Goal: Information Seeking & Learning: Check status

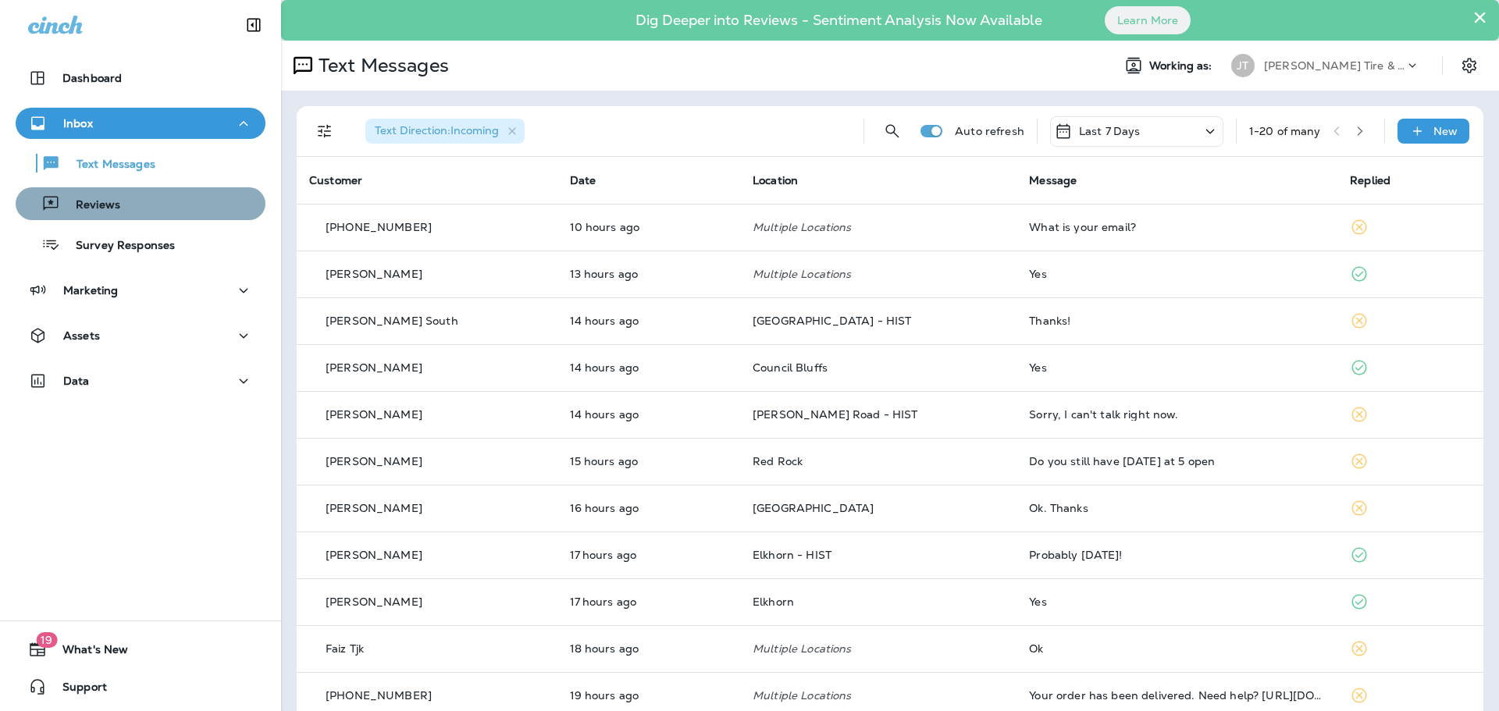
click at [140, 207] on div "Reviews" at bounding box center [140, 203] width 237 height 23
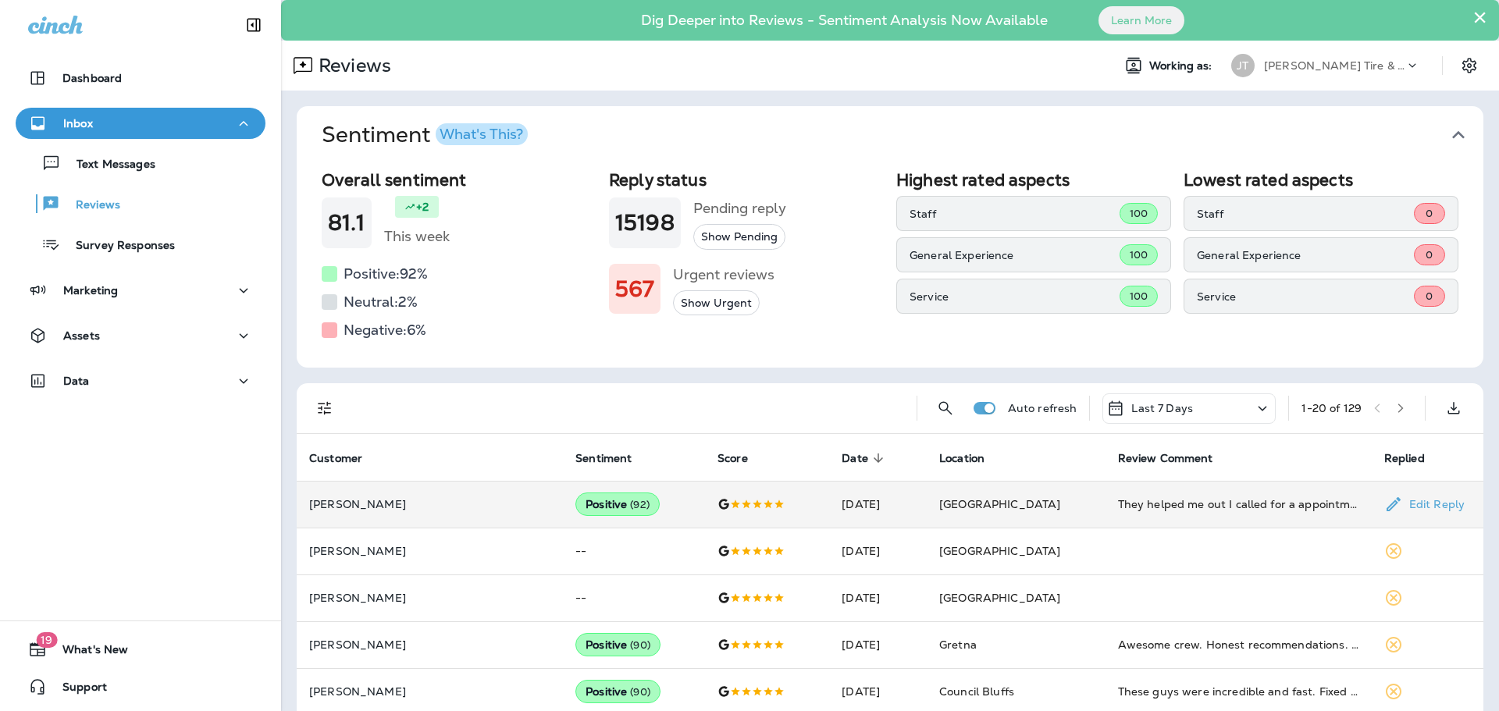
click at [1115, 514] on td "They helped me out I called for a appointment said they where out a week, and w…" at bounding box center [1238, 504] width 266 height 47
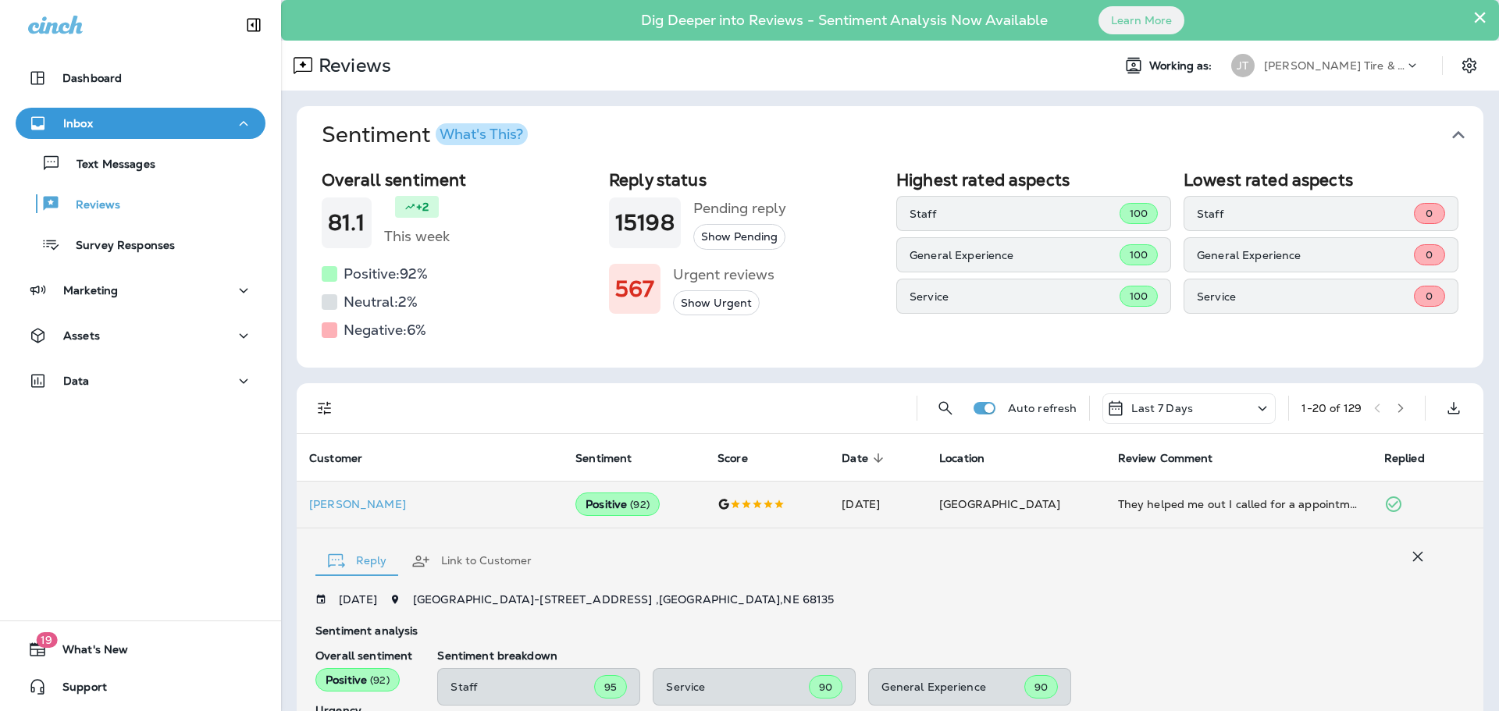
scroll to position [321, 0]
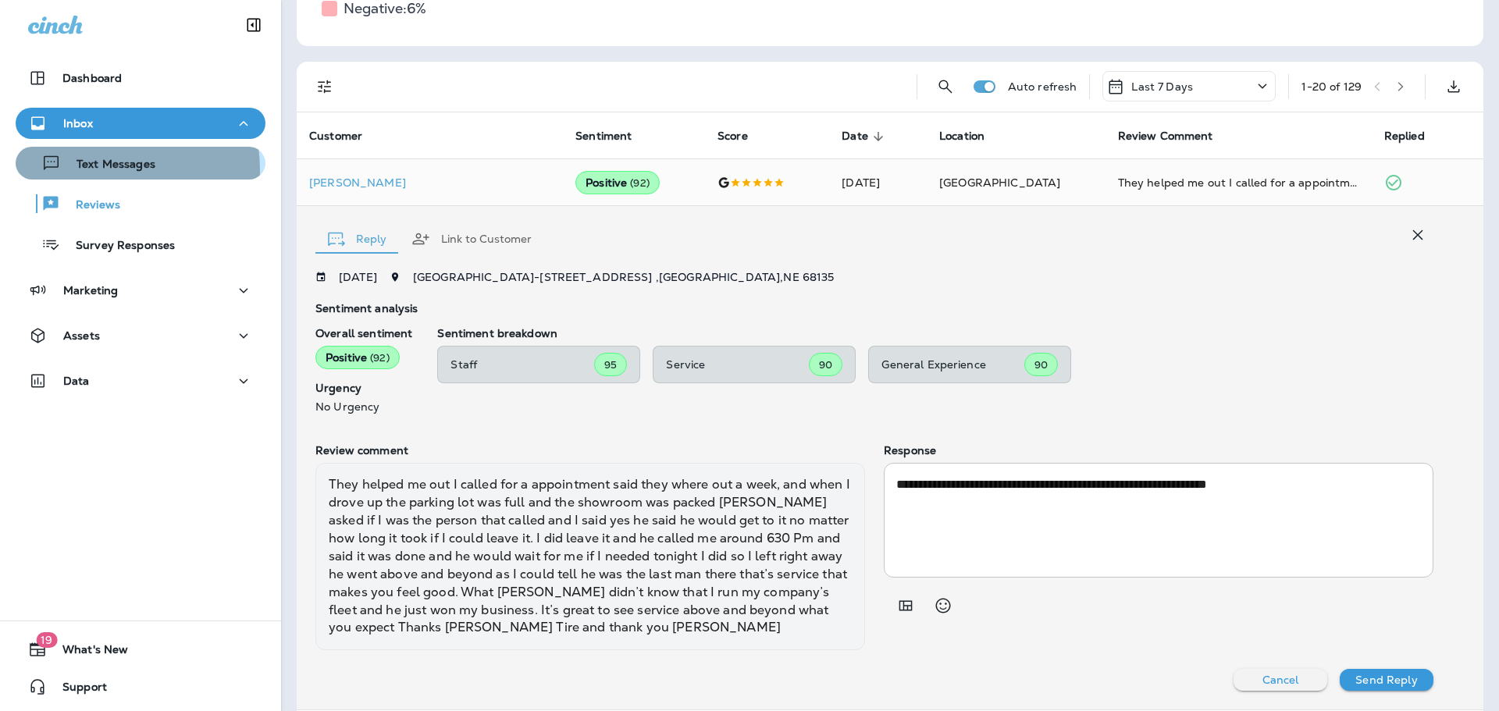
click at [102, 169] on p "Text Messages" at bounding box center [108, 165] width 94 height 15
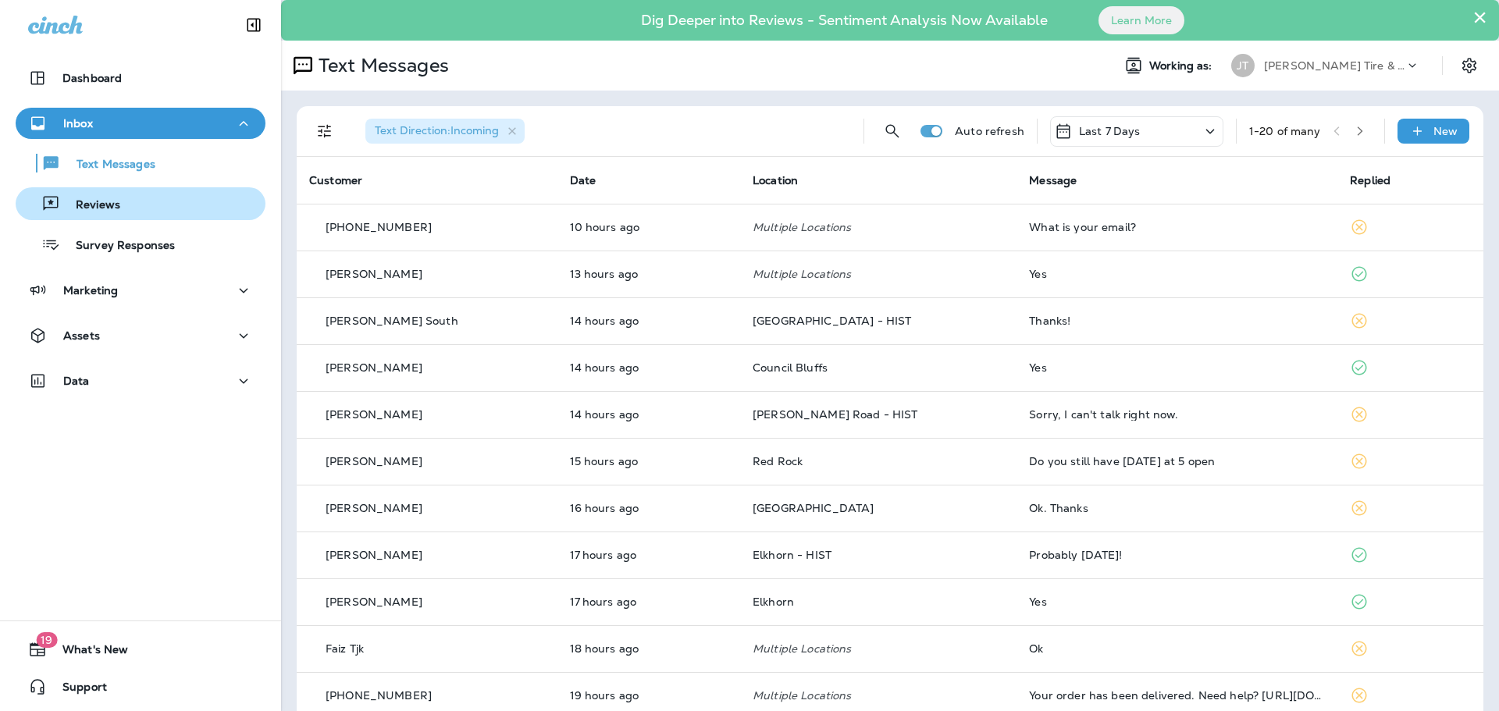
click at [161, 200] on div "Reviews" at bounding box center [140, 203] width 237 height 23
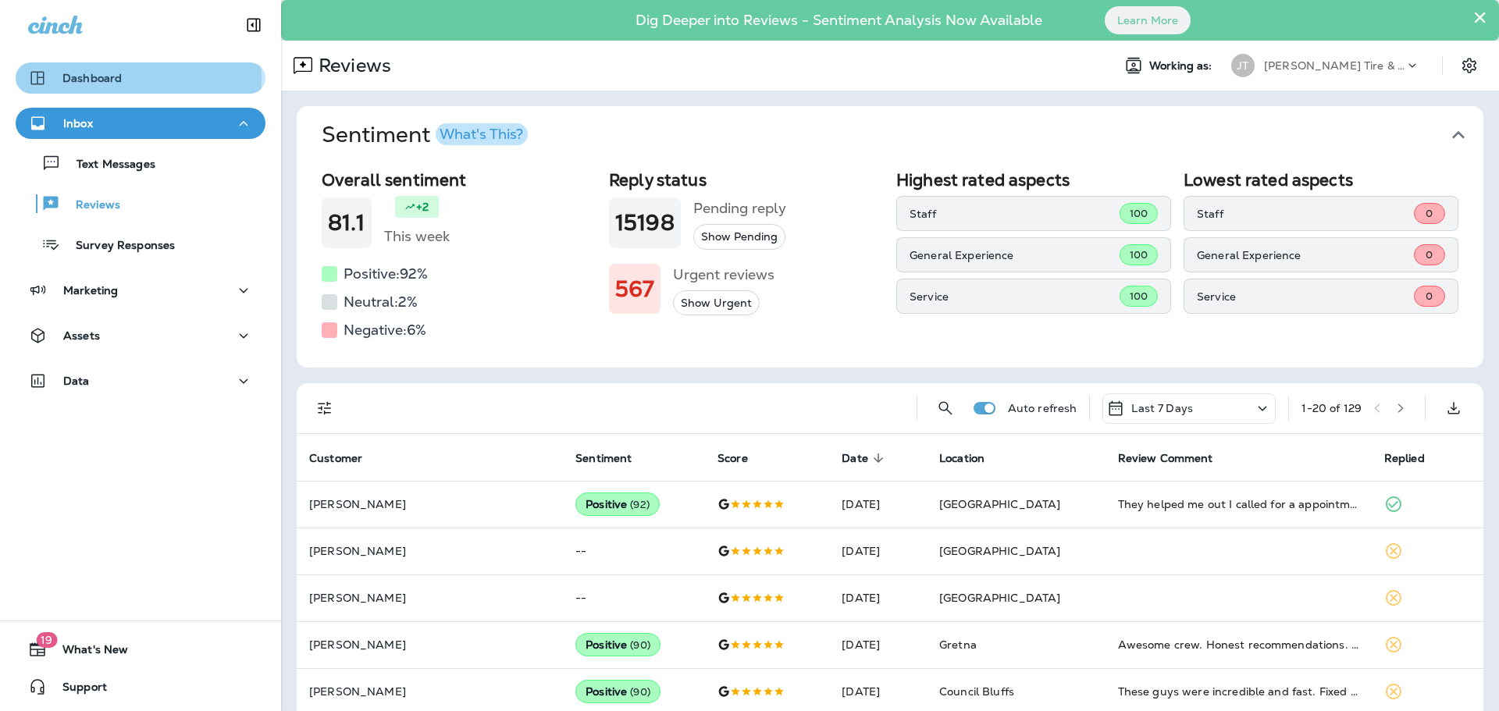
click at [137, 80] on div "Dashboard" at bounding box center [140, 78] width 225 height 19
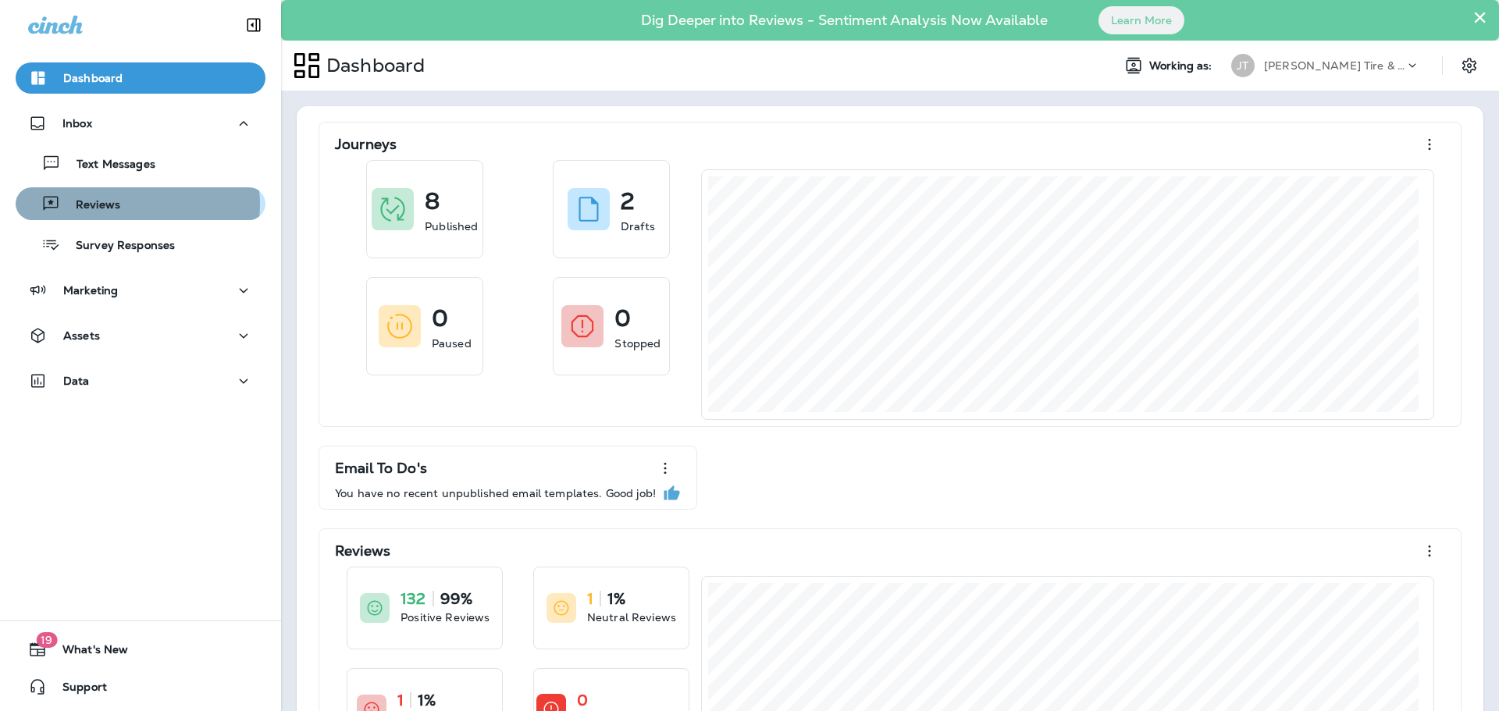
click at [134, 204] on div "Reviews" at bounding box center [140, 203] width 237 height 23
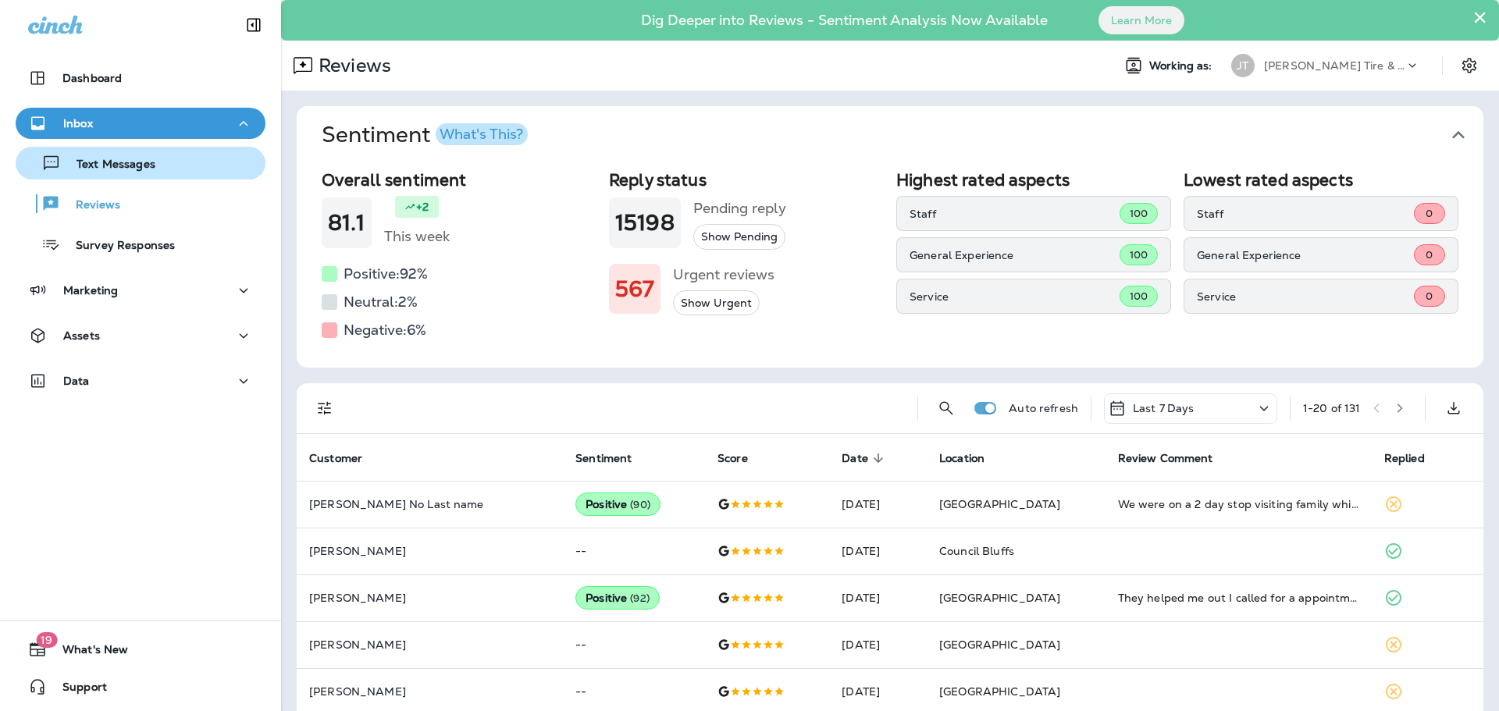
click at [93, 177] on button "Text Messages" at bounding box center [141, 163] width 250 height 33
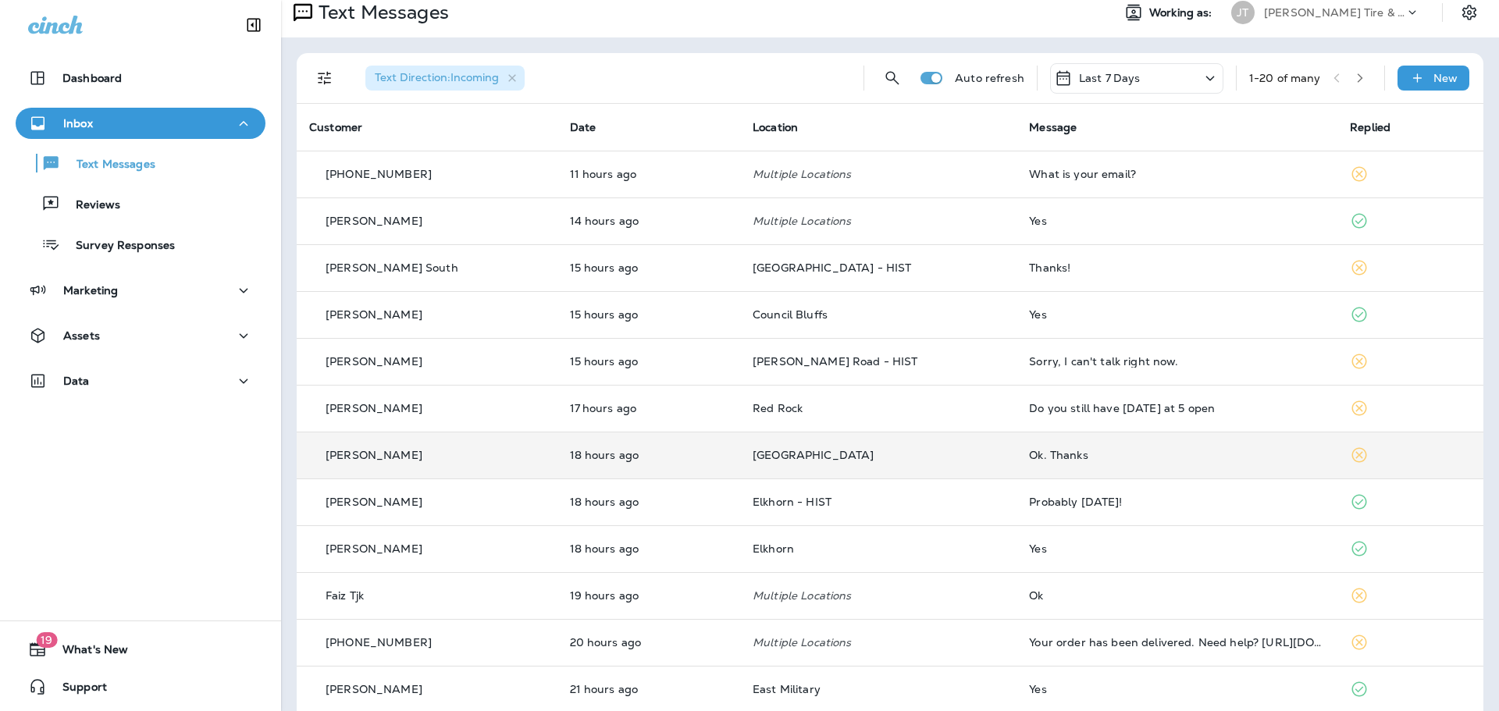
scroll to position [78, 0]
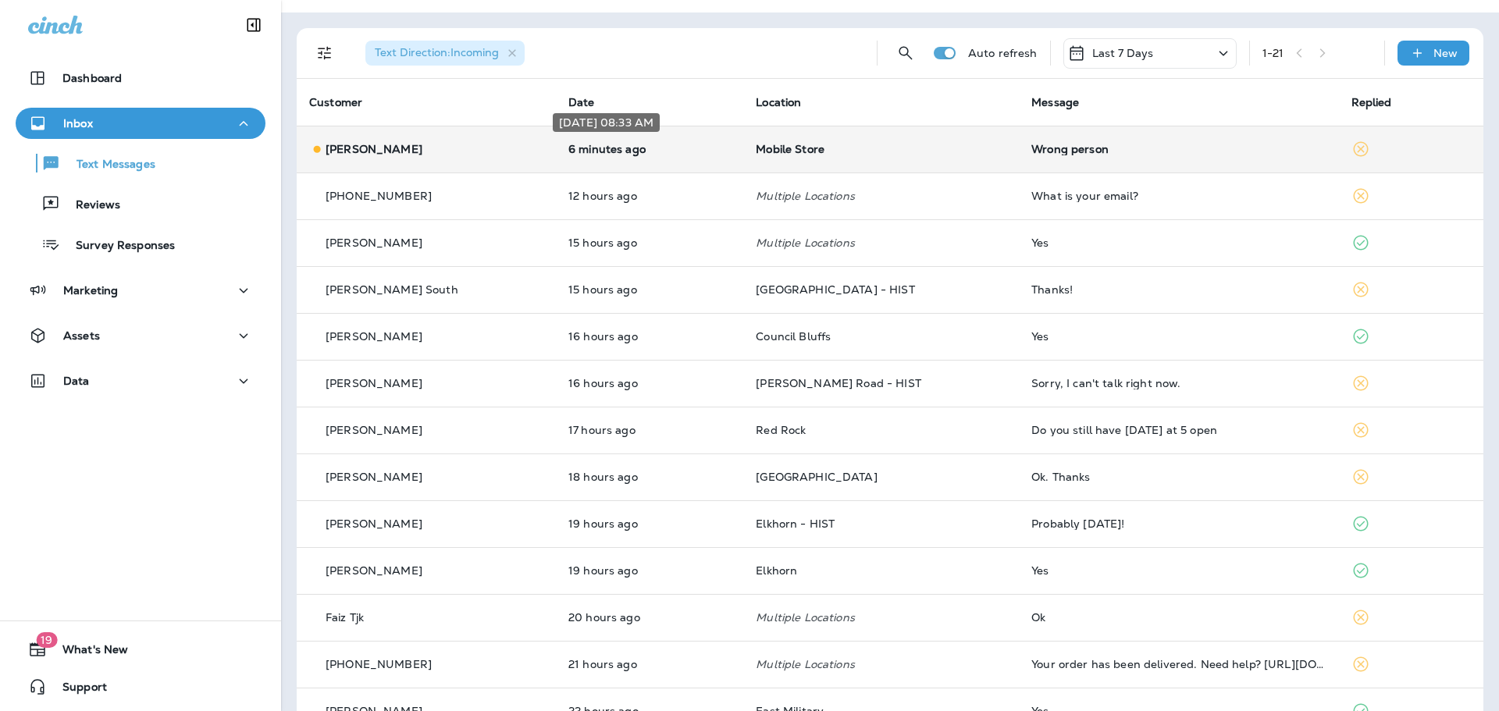
click at [604, 148] on p "6 minutes ago" at bounding box center [649, 149] width 162 height 12
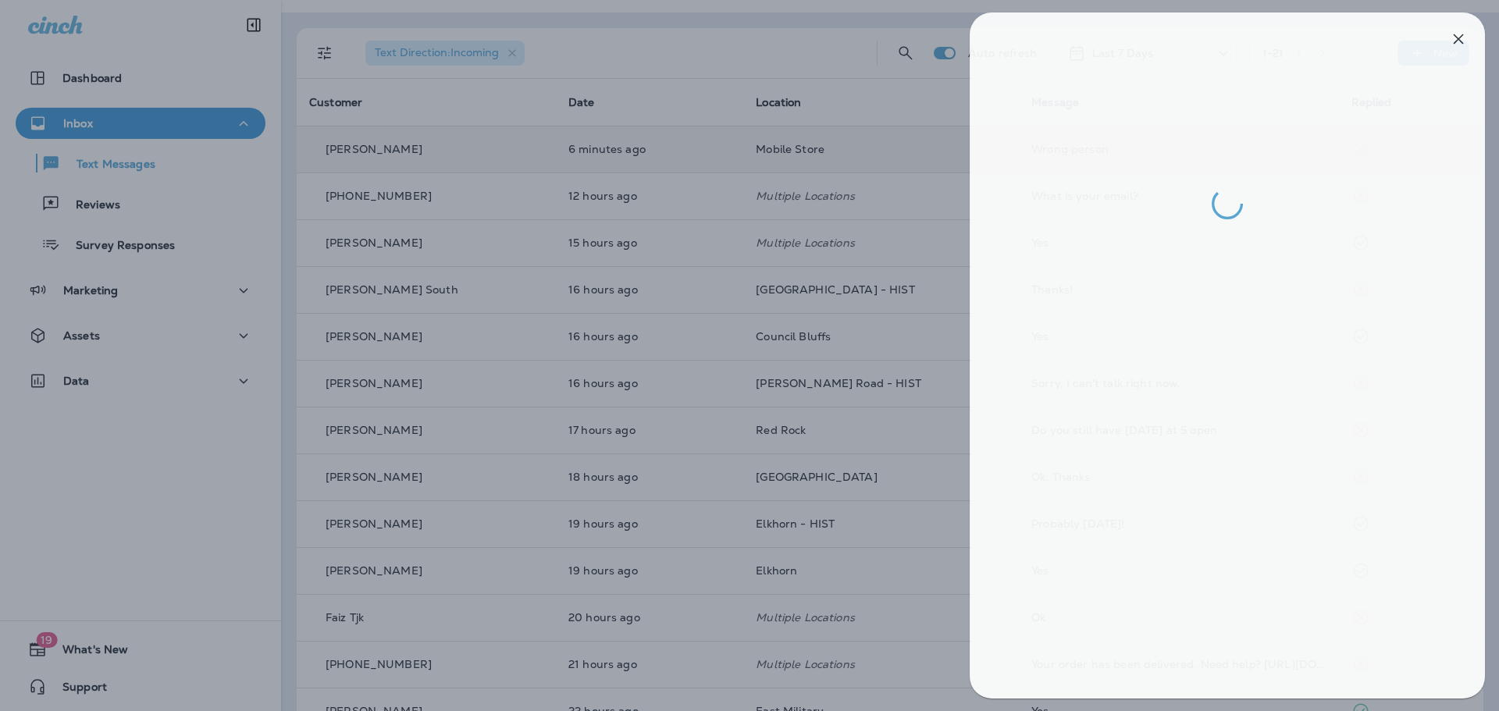
click at [148, 202] on div at bounding box center [755, 355] width 1499 height 711
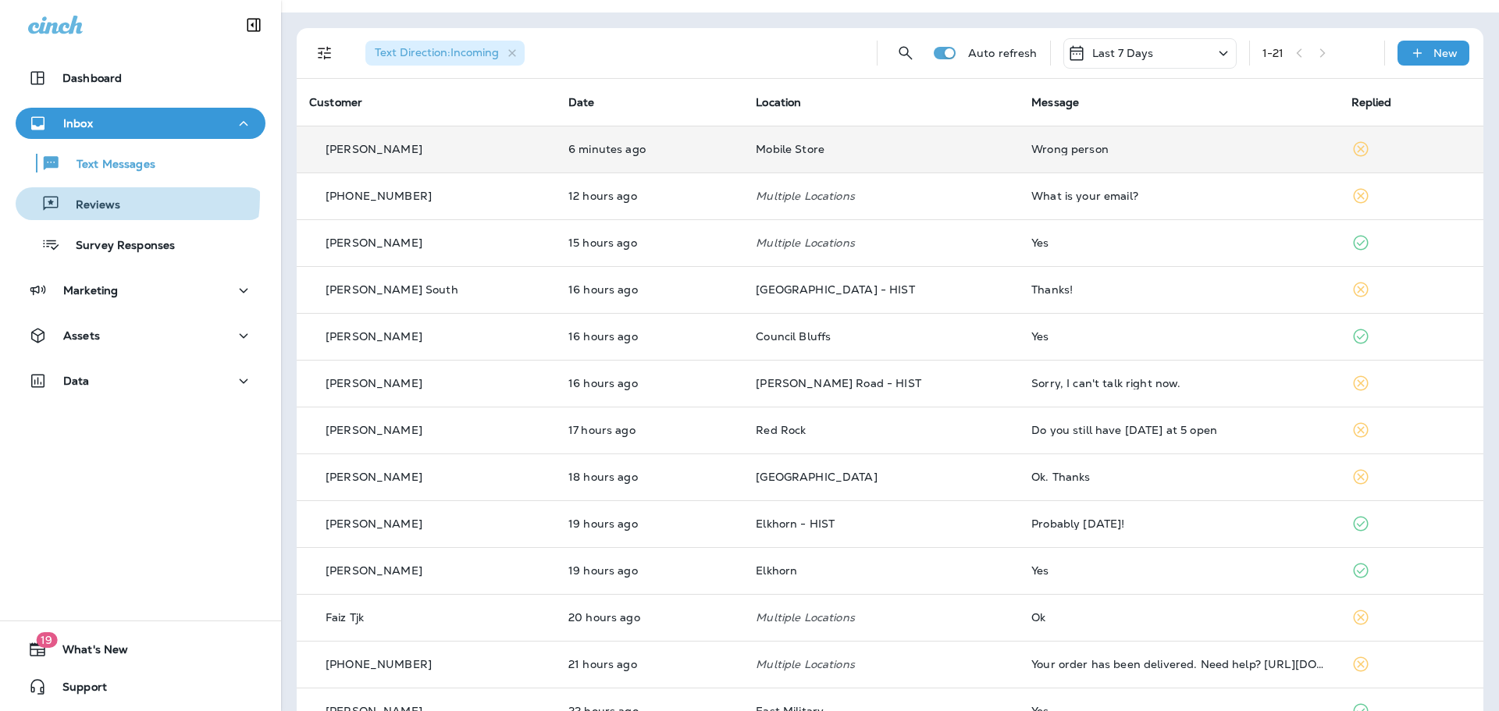
click at [86, 196] on div "Reviews" at bounding box center [71, 203] width 98 height 23
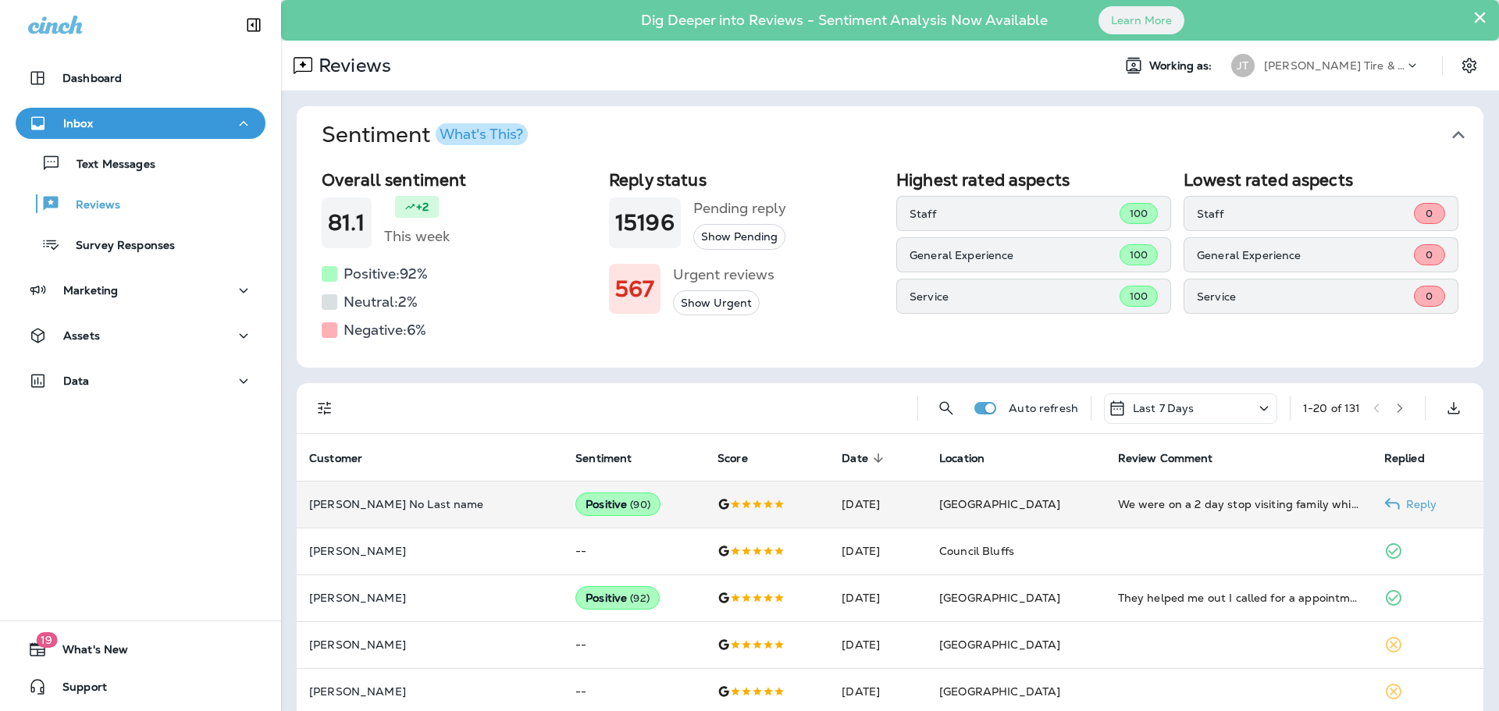
click at [1105, 500] on td "We were on a 2 day stop visiting family while on our move across country. We st…" at bounding box center [1238, 504] width 266 height 47
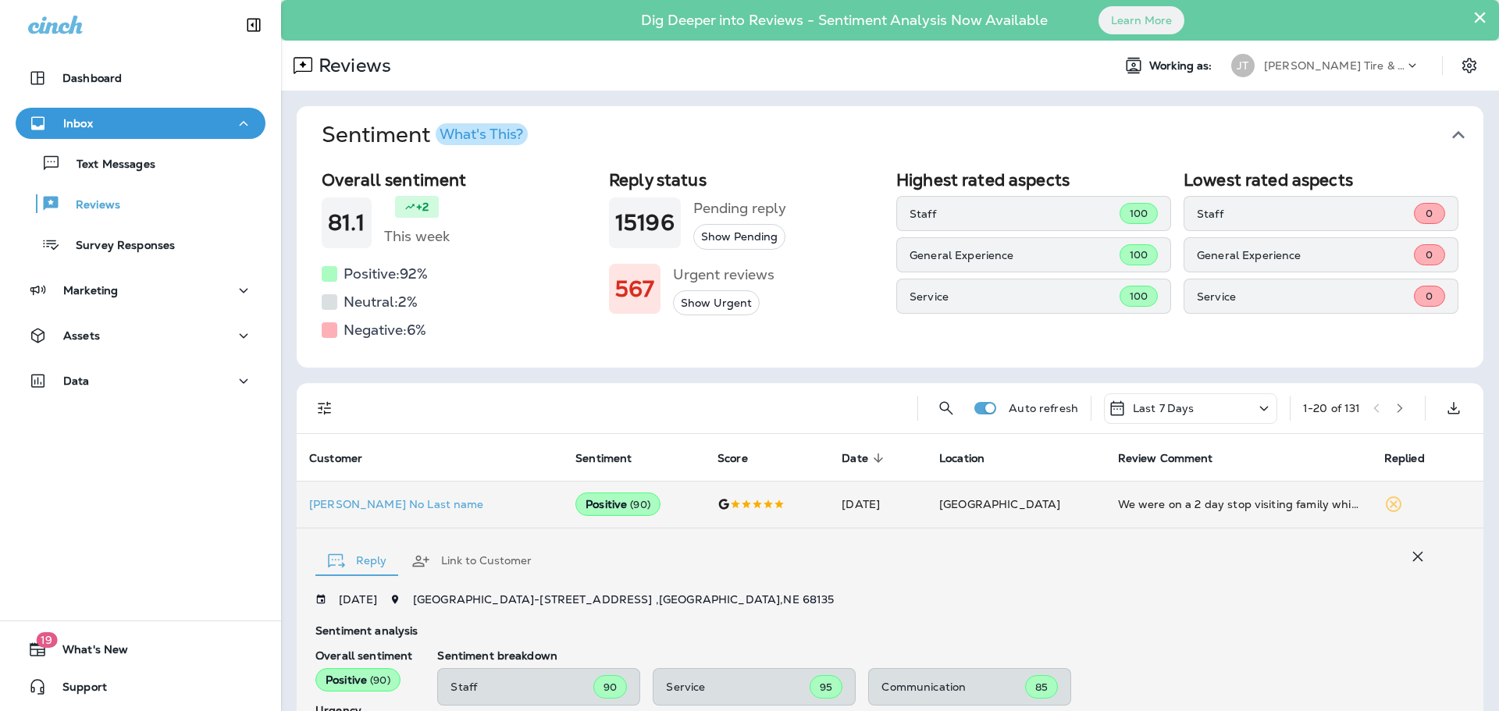
scroll to position [292, 0]
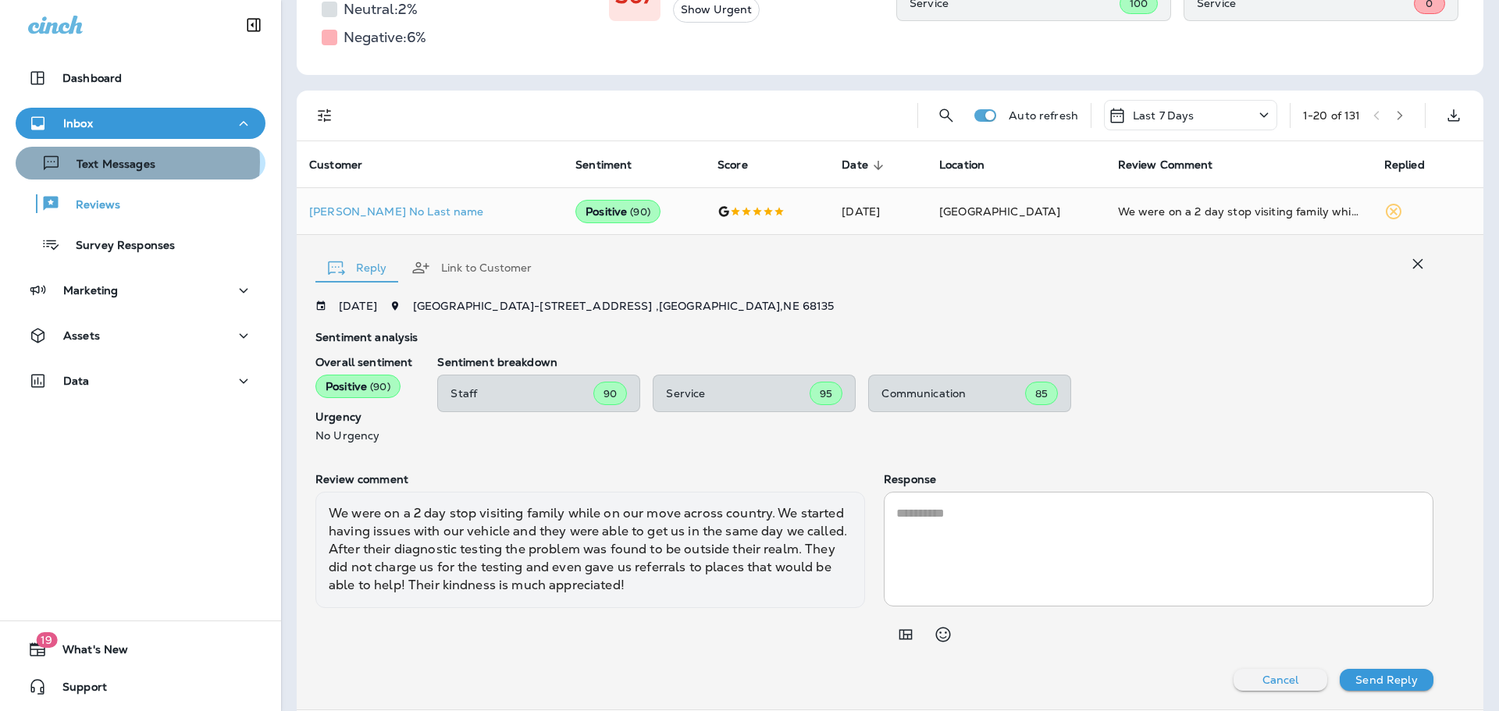
click at [109, 162] on p "Text Messages" at bounding box center [108, 165] width 94 height 15
